Goal: Task Accomplishment & Management: Manage account settings

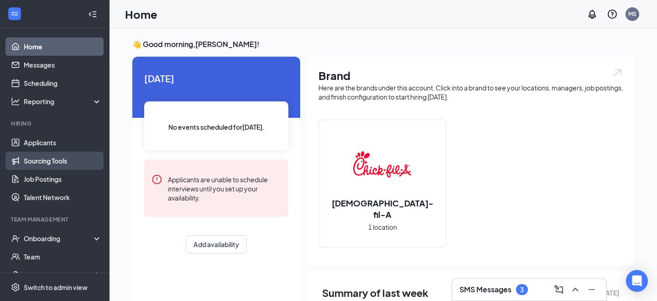
click at [50, 153] on link "Sourcing Tools" at bounding box center [63, 160] width 78 height 18
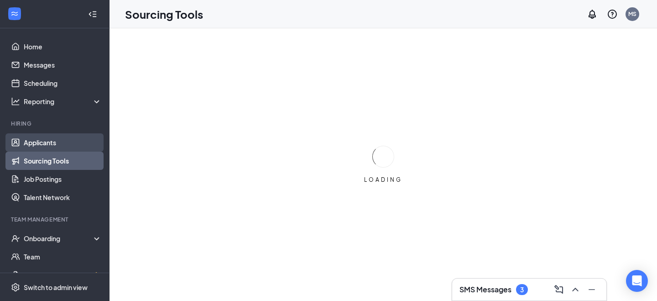
click at [61, 142] on link "Applicants" at bounding box center [63, 142] width 78 height 18
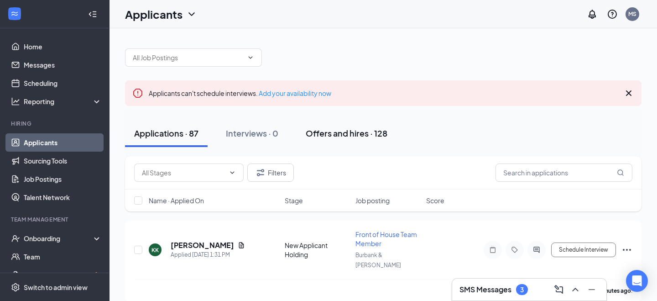
click at [352, 137] on div "Offers and hires · 128" at bounding box center [347, 132] width 82 height 11
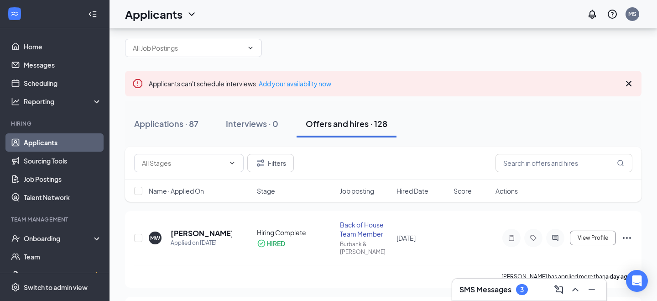
scroll to position [6, 0]
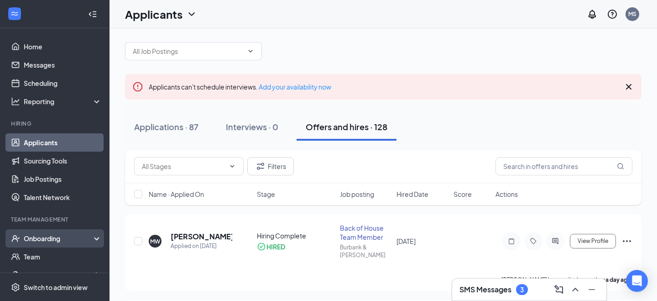
click at [56, 235] on div "Onboarding" at bounding box center [59, 237] width 70 height 9
click at [65, 265] on link "Overview" at bounding box center [63, 256] width 78 height 18
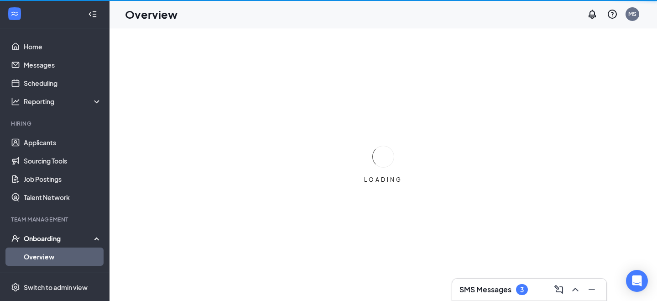
click at [65, 265] on link "Overview" at bounding box center [63, 256] width 78 height 18
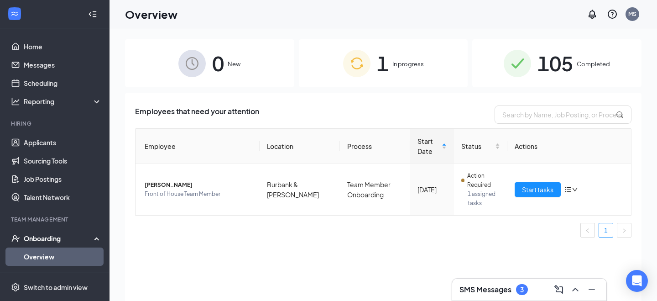
click at [399, 67] on span "In progress" at bounding box center [407, 63] width 31 height 9
